Goal: Information Seeking & Learning: Learn about a topic

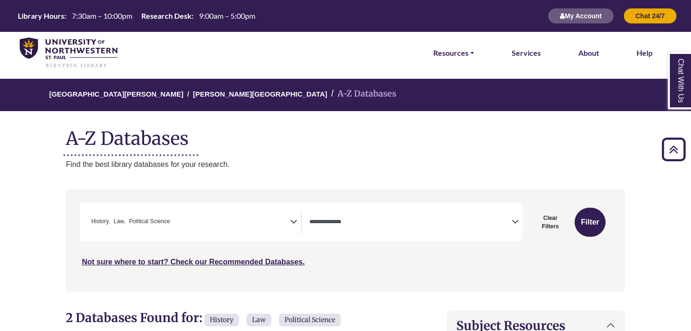
select select "*****"
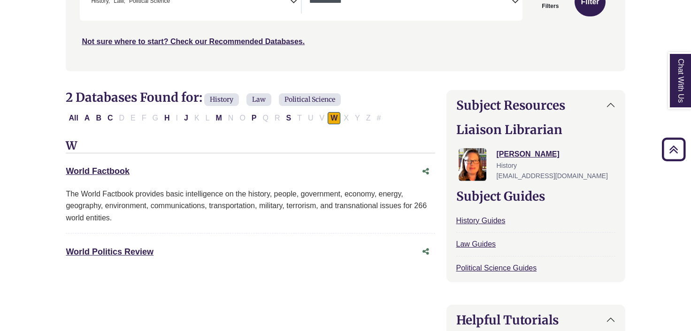
scroll to position [321, 0]
click at [90, 112] on div "All A B C D E F G H I J K L M N O P Q R S T U V W X Y Z #" at bounding box center [250, 118] width 369 height 13
click at [83, 120] on button "A" at bounding box center [87, 118] width 11 height 12
select select "Database Types Filter"
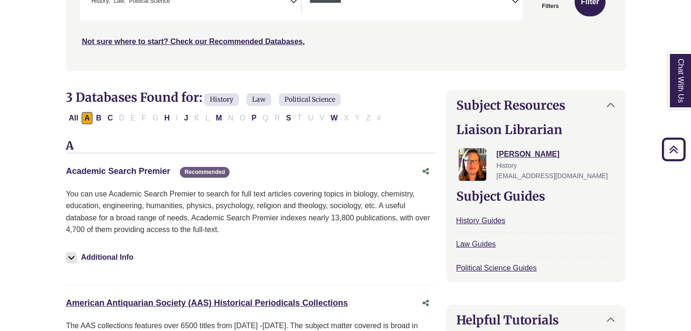
click at [108, 170] on link "Academic Search Premier This link opens in a new window" at bounding box center [118, 171] width 104 height 9
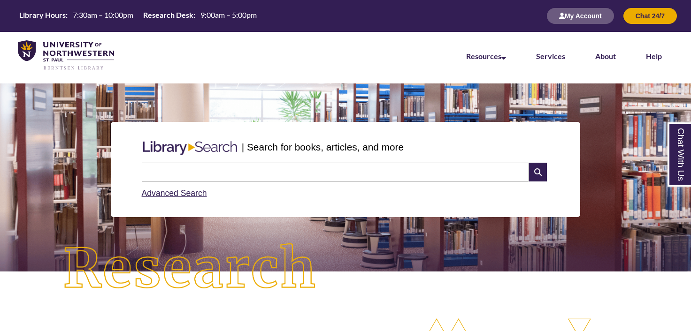
click at [260, 1] on div "Library Hours: 7:30am – 10:00pm Research Desk: 9:00am – 5:00pm My Account Chat …" at bounding box center [345, 16] width 691 height 32
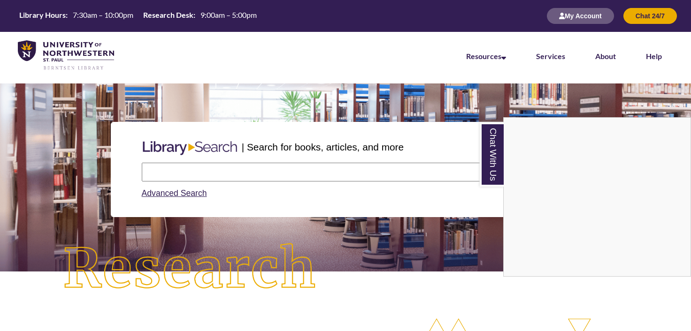
click at [191, 171] on div "Chat With Us" at bounding box center [345, 165] width 691 height 331
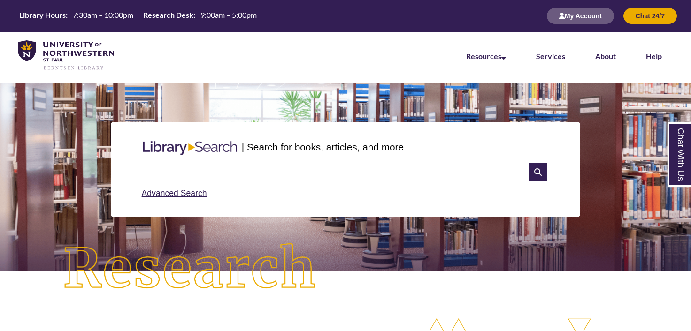
click at [191, 171] on input "text" at bounding box center [335, 172] width 387 height 19
click at [163, 169] on input "text" at bounding box center [335, 172] width 387 height 19
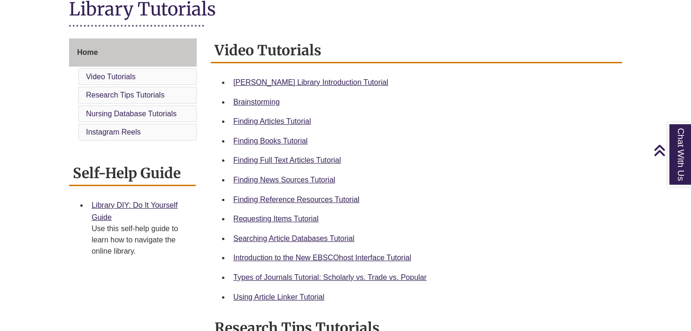
scroll to position [226, 0]
click at [277, 236] on link "Searching Article Databases Tutorial" at bounding box center [293, 238] width 121 height 8
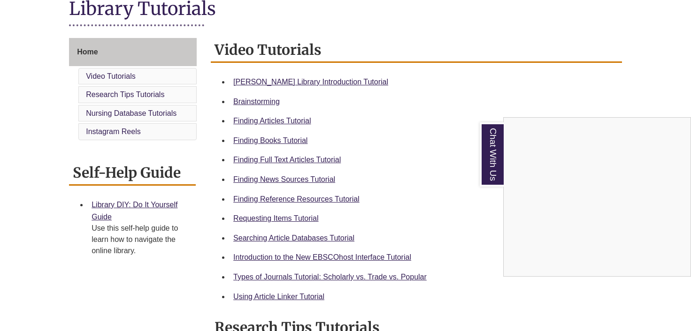
click at [283, 158] on div "Chat With Us" at bounding box center [345, 165] width 691 height 331
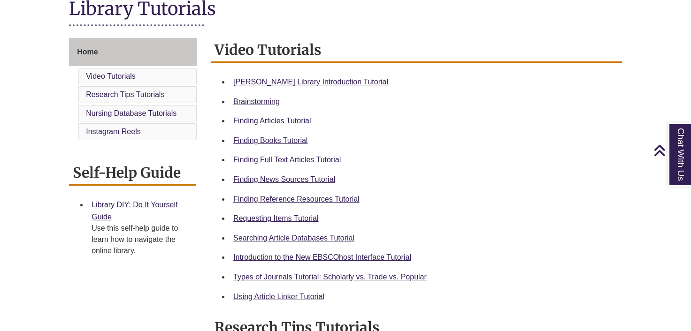
click at [283, 158] on link "Finding Full Text Articles Tutorial" at bounding box center [286, 160] width 107 height 8
click at [277, 298] on link "Using Article Linker Tutorial" at bounding box center [278, 297] width 91 height 8
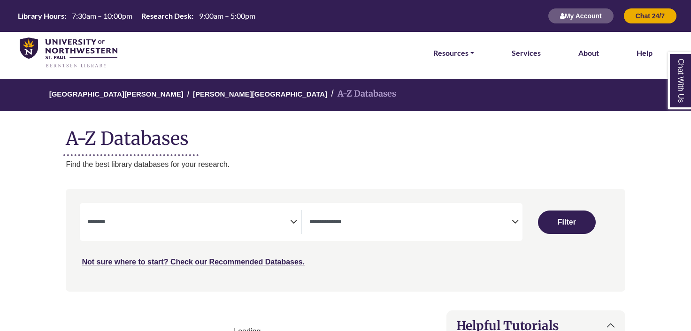
select select "Database Subject Filter"
select select "Database Types Filter"
select select "Database Subject Filter"
select select "Database Types Filter"
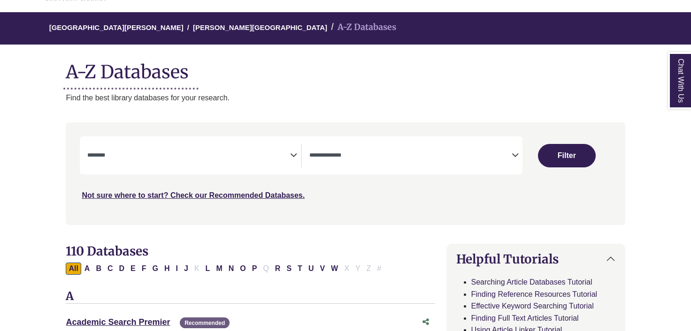
scroll to position [71, 0]
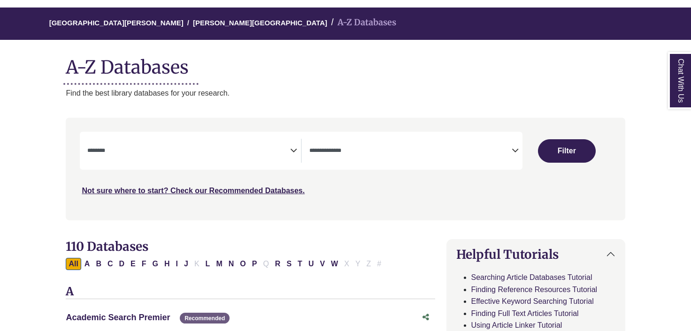
click at [118, 313] on link "Academic Search Premier This link opens in a new window" at bounding box center [118, 317] width 104 height 9
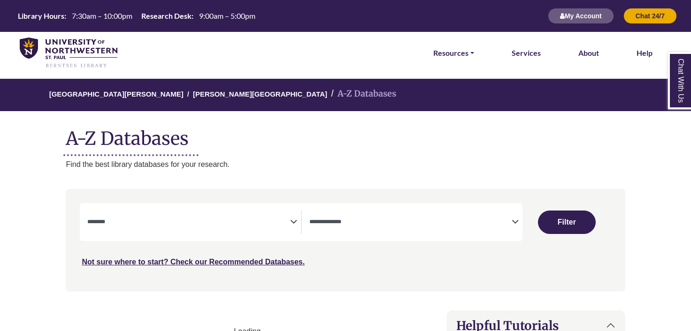
select select "Database Subject Filter"
select select "Database Types Filter"
select select "Database Subject Filter"
select select "Database Types Filter"
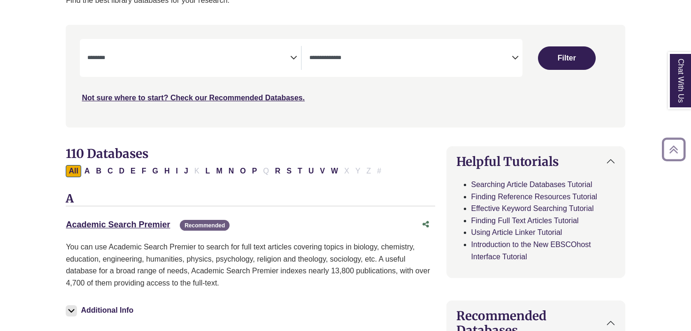
scroll to position [168, 0]
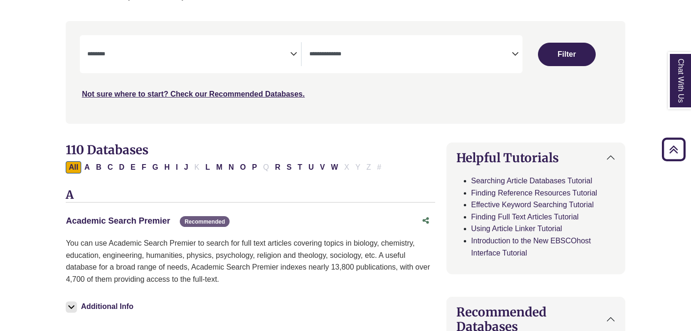
click at [126, 217] on link "Academic Search Premier This link opens in a new window" at bounding box center [118, 220] width 104 height 9
